Goal: Find specific page/section: Find specific page/section

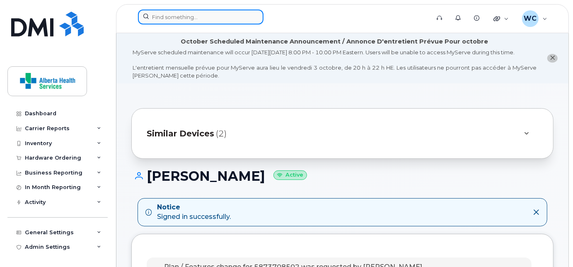
click at [226, 14] on input at bounding box center [200, 17] width 125 height 15
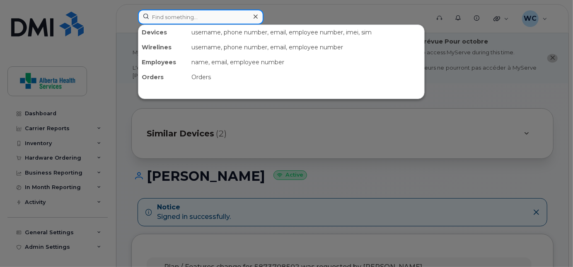
paste input "5873708502"
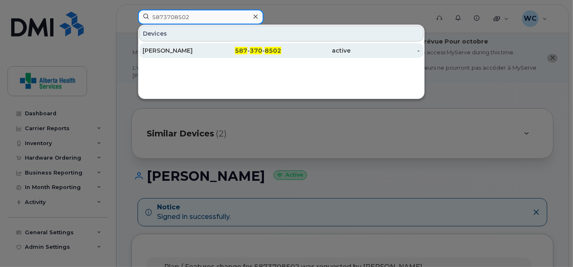
type input "5873708502"
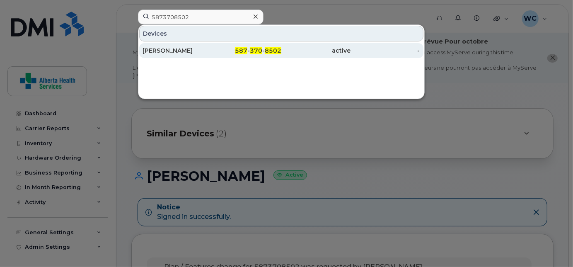
click at [214, 46] on div "587 - 370 - 8502" at bounding box center [246, 50] width 69 height 8
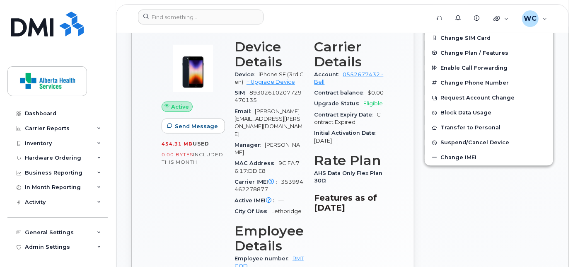
scroll to position [376, 0]
